Goal: Task Accomplishment & Management: Complete application form

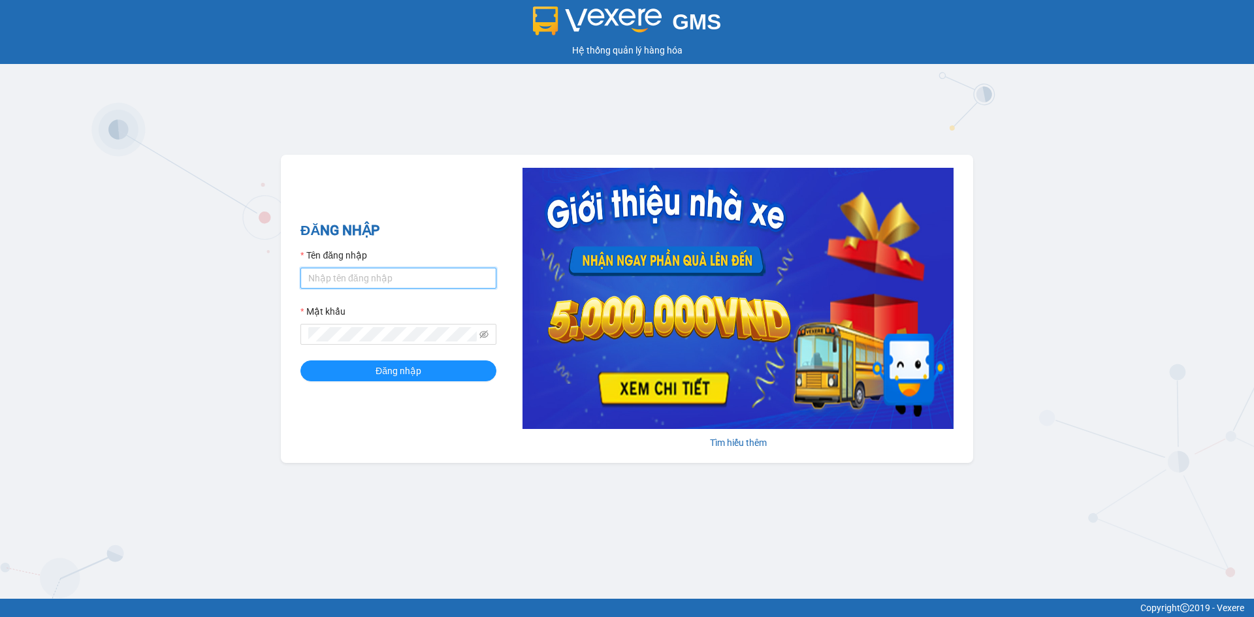
drag, startPoint x: 464, startPoint y: 276, endPoint x: 462, endPoint y: 285, distance: 9.3
click at [464, 276] on input "Tên đăng nhập" at bounding box center [398, 278] width 196 height 21
type input "minhthu.khanhphong"
click at [300, 360] on button "Đăng nhập" at bounding box center [398, 370] width 196 height 21
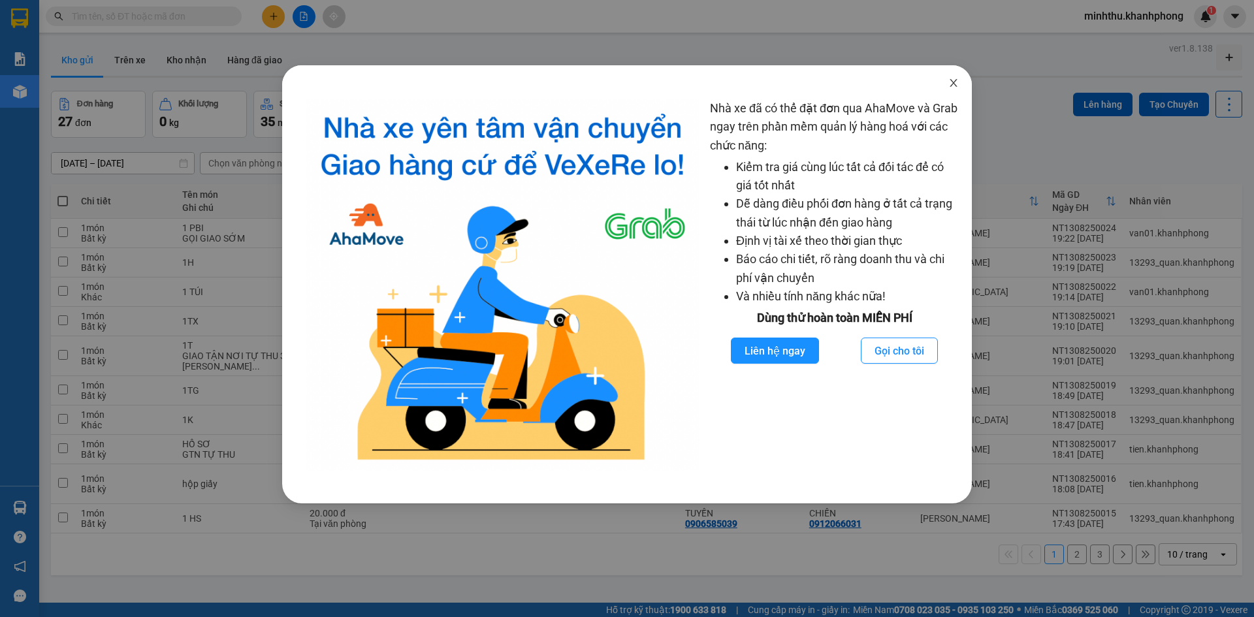
click at [949, 89] on span "Close" at bounding box center [953, 83] width 37 height 37
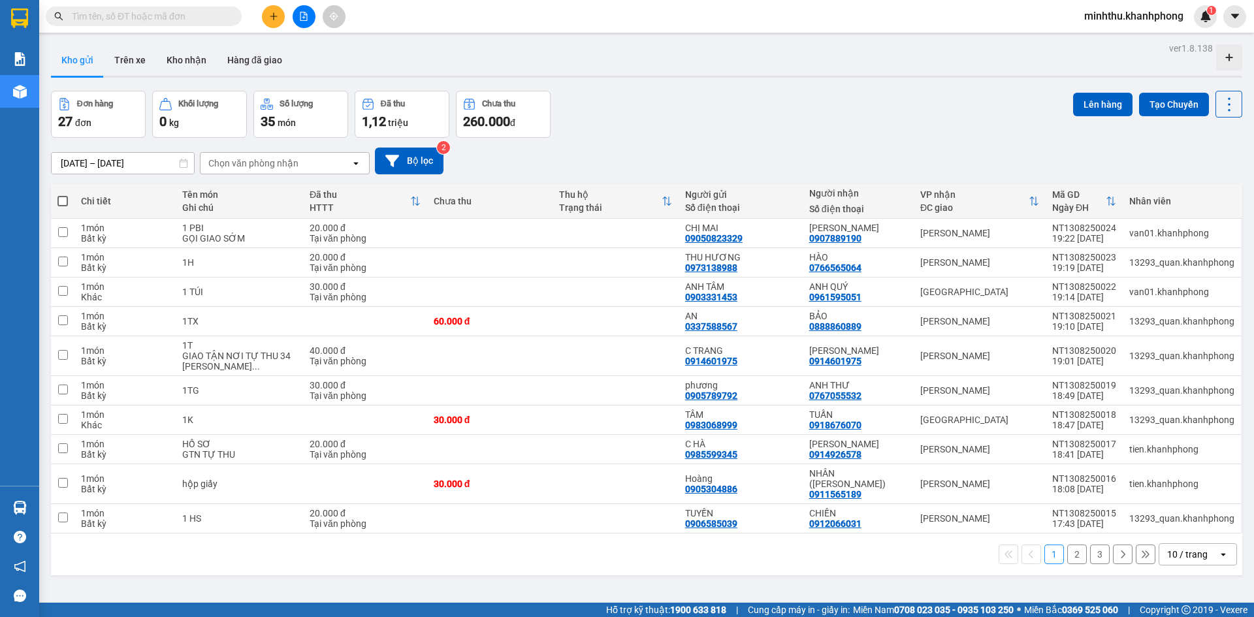
click at [270, 14] on icon "plus" at bounding box center [273, 16] width 9 height 9
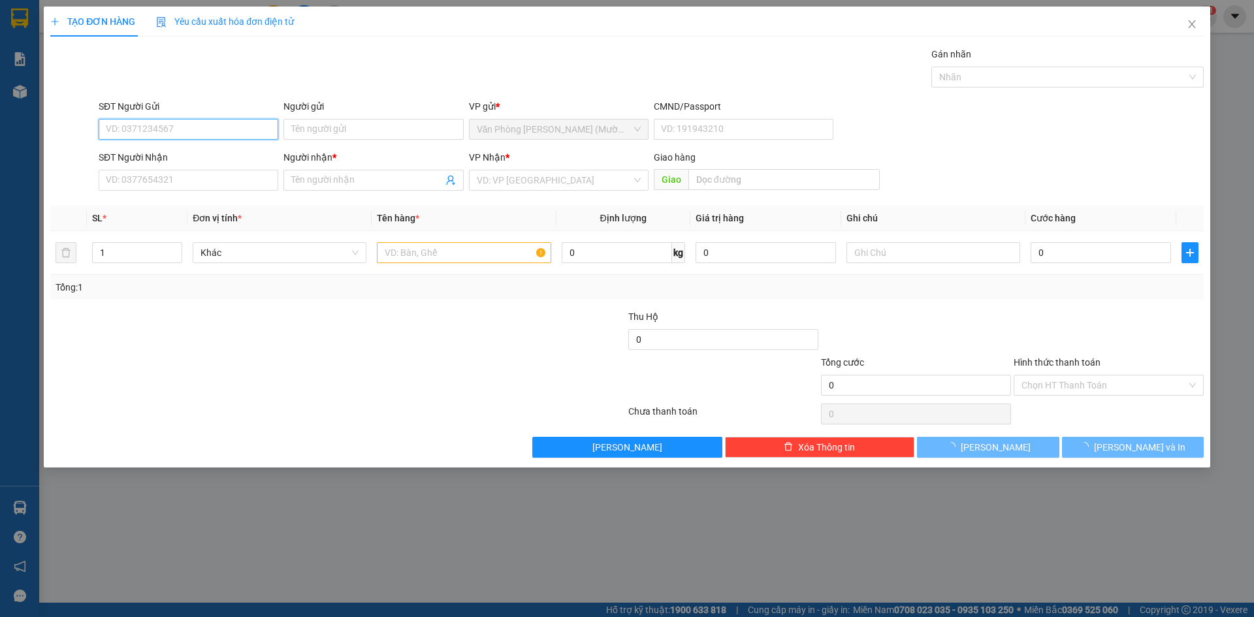
click at [170, 130] on input "SĐT Người Gửi" at bounding box center [189, 129] width 180 height 21
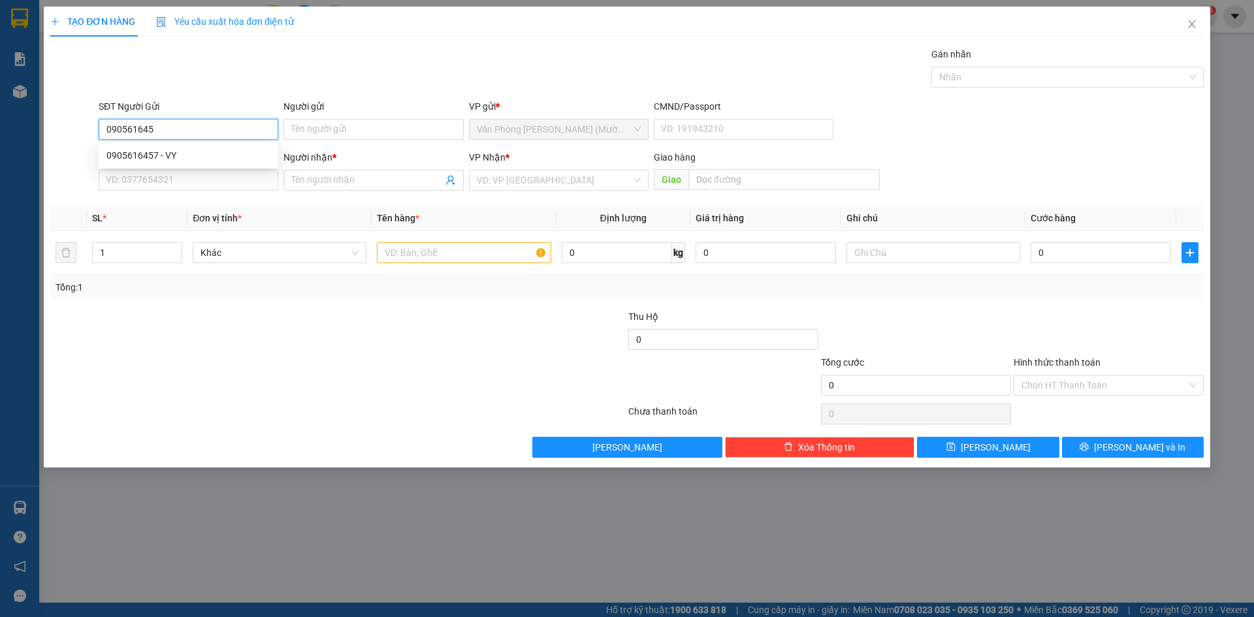
type input "0905616457"
click at [186, 153] on div "0905616457 - VY" at bounding box center [188, 155] width 164 height 14
type input "VY"
type input "0905616457"
click at [181, 176] on input "SĐT Người Nhận" at bounding box center [189, 180] width 180 height 21
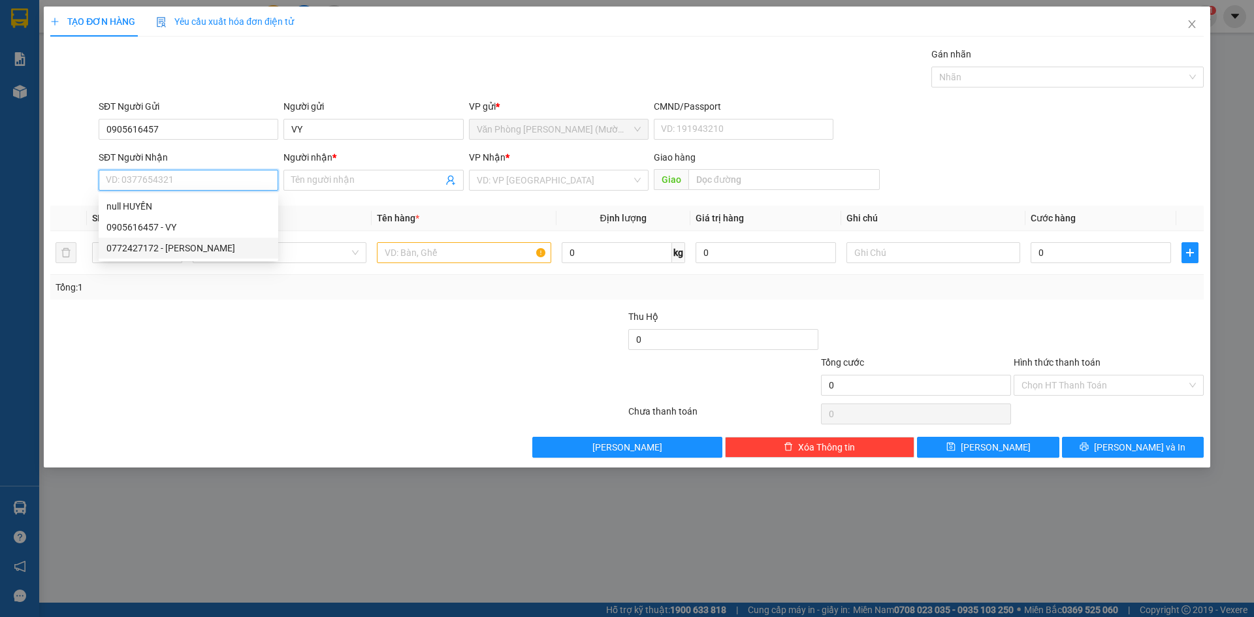
click at [171, 247] on div "0772427172 - MỸ QUYÊN" at bounding box center [188, 248] width 164 height 14
type input "0772427172"
type input "MỸ QUYÊN"
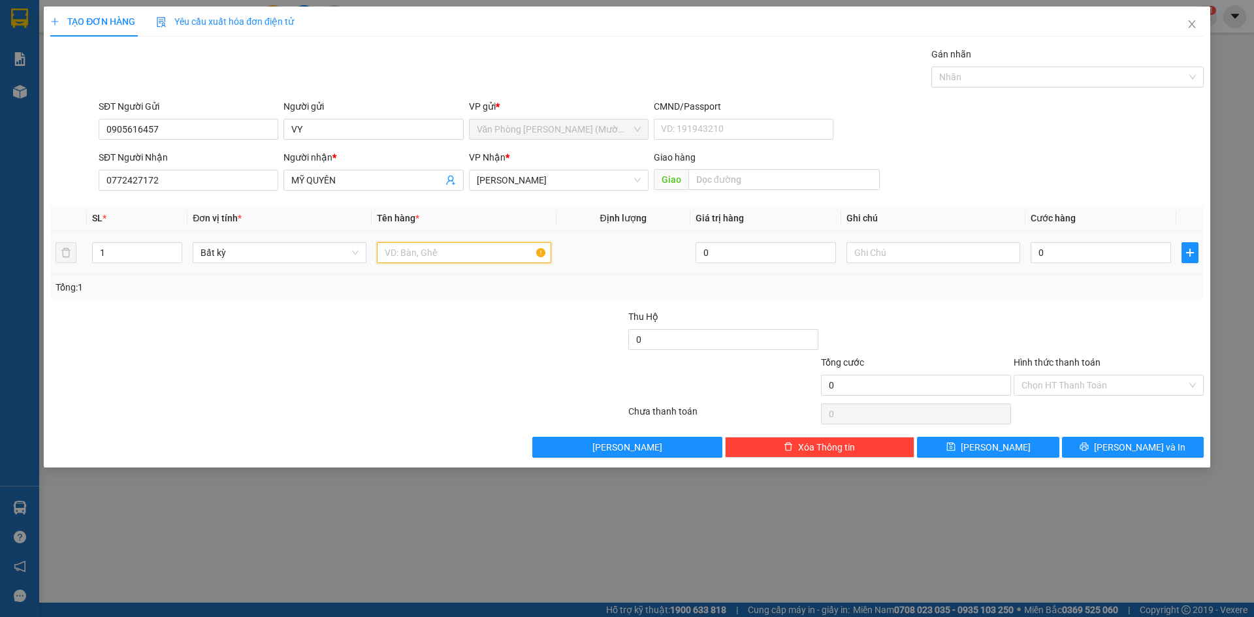
click at [475, 244] on input "text" at bounding box center [464, 252] width 174 height 21
click at [565, 175] on span "Phạm Ngũ Lão" at bounding box center [559, 180] width 164 height 20
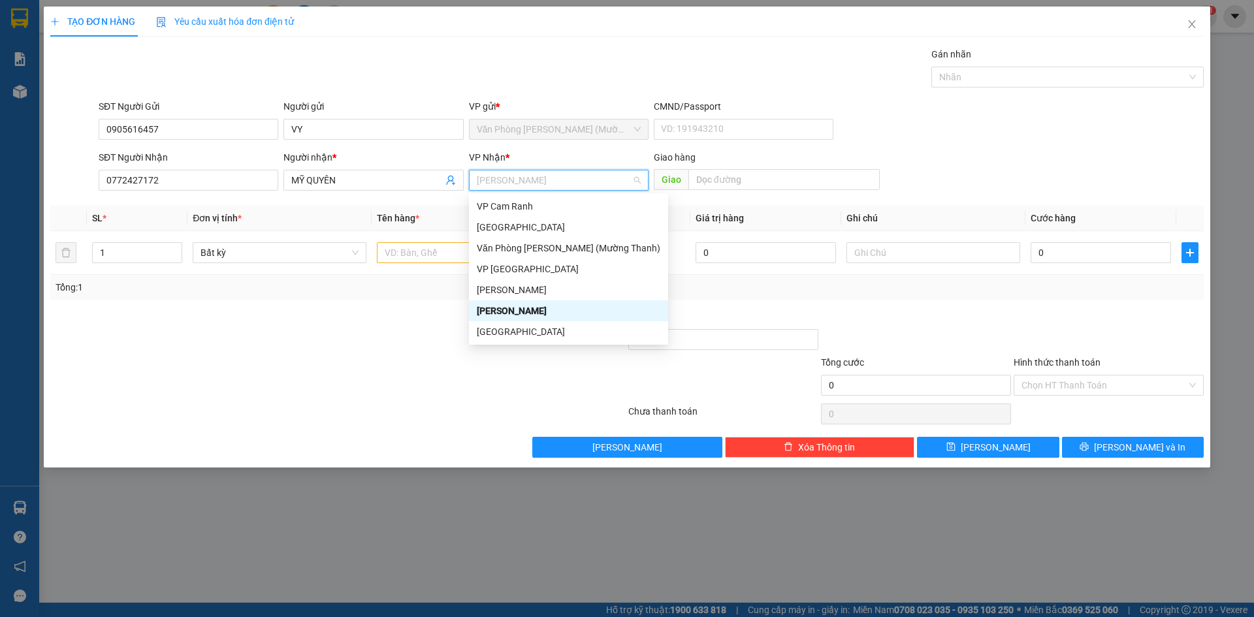
click at [527, 287] on div "Lê Hồng Phong" at bounding box center [568, 290] width 183 height 14
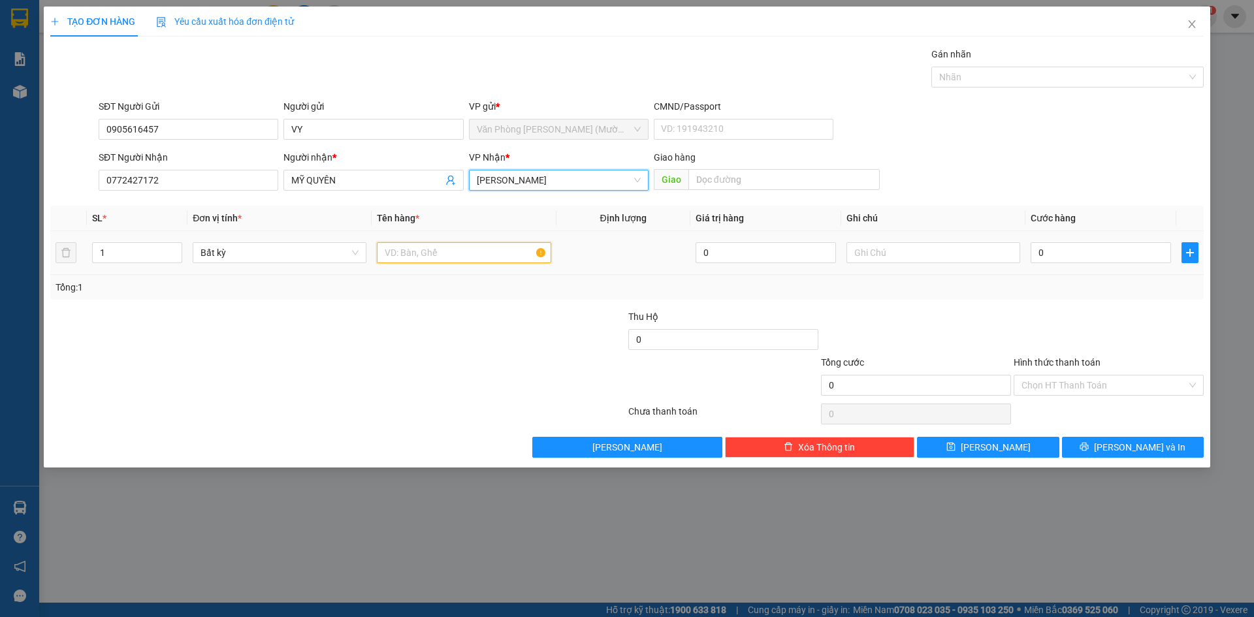
click at [467, 257] on input "text" at bounding box center [464, 252] width 174 height 21
type input "1 KIEN DEN"
click at [1092, 258] on input "0" at bounding box center [1100, 252] width 140 height 21
type input "4"
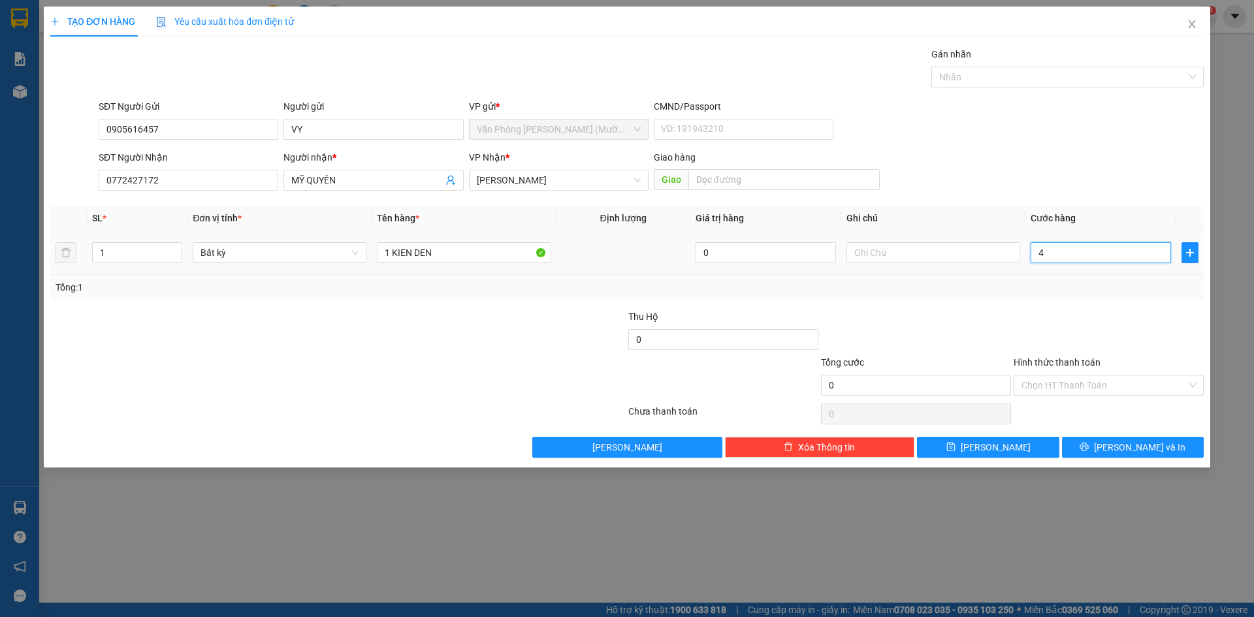
type input "4"
type input "40"
type input "40.000"
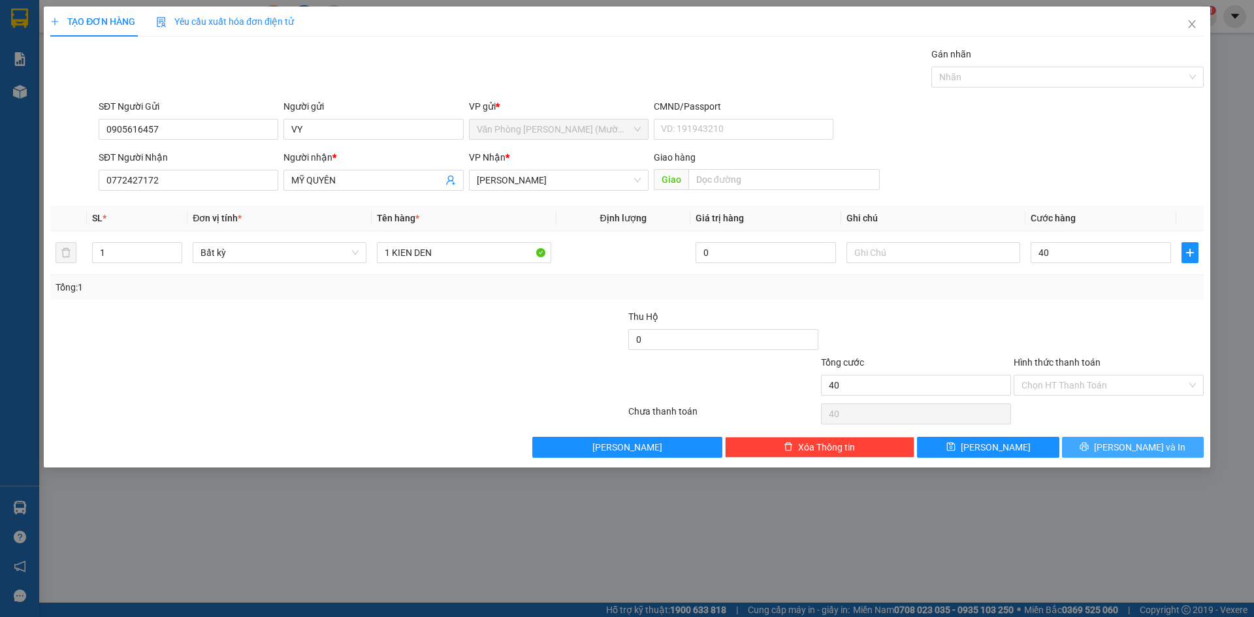
type input "40.000"
click at [1139, 447] on span "Lưu và In" at bounding box center [1139, 447] width 91 height 14
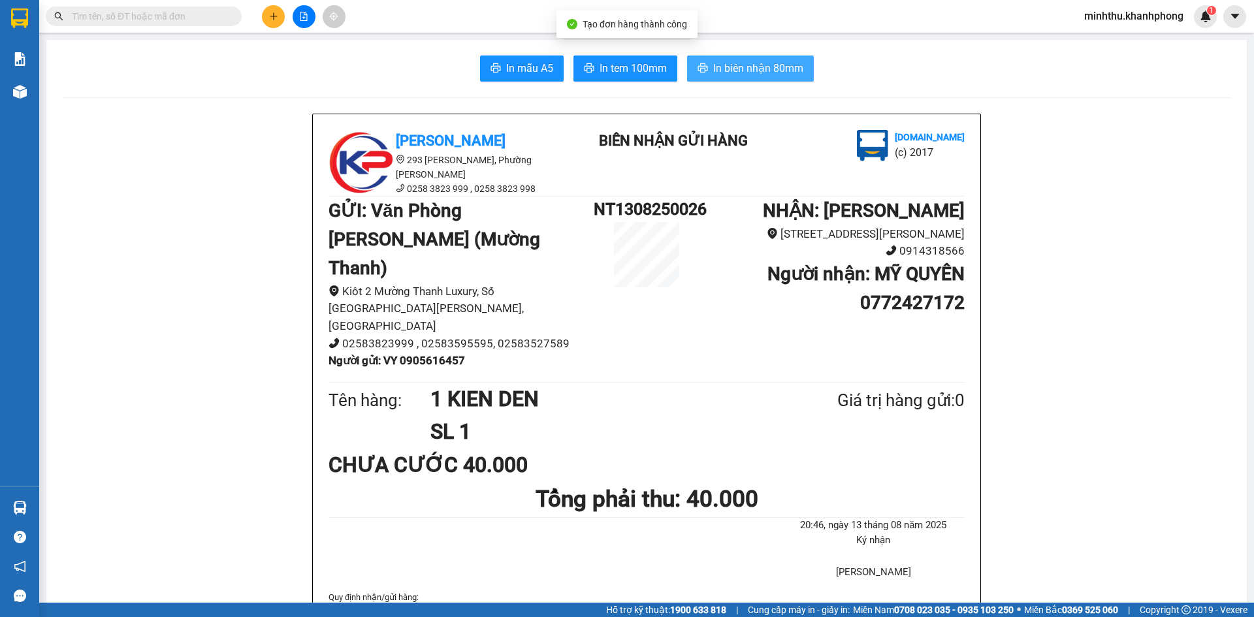
click at [772, 74] on span "In biên nhận 80mm" at bounding box center [758, 68] width 90 height 16
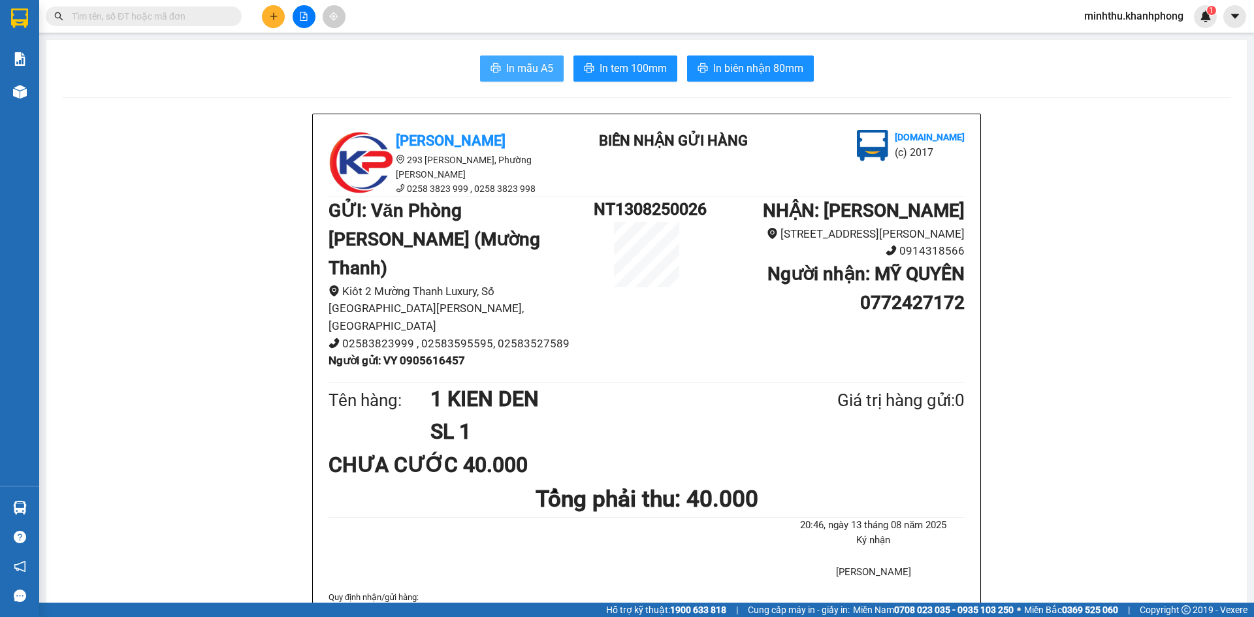
click at [516, 69] on span "In mẫu A5" at bounding box center [529, 68] width 47 height 16
